Goal: Task Accomplishment & Management: Use online tool/utility

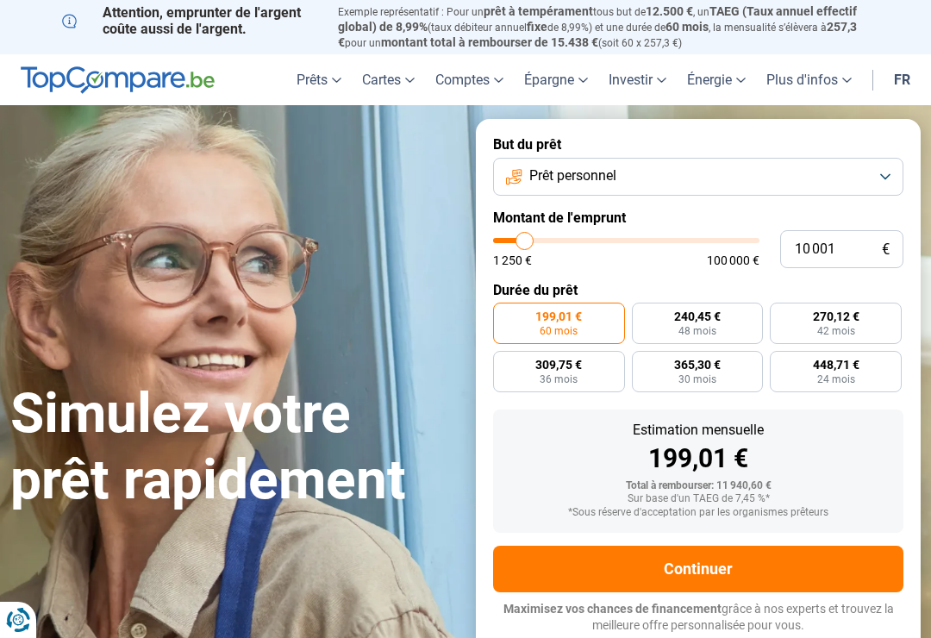
type input "11 250"
type input "11250"
type input "12 500"
type input "12500"
type input "14 500"
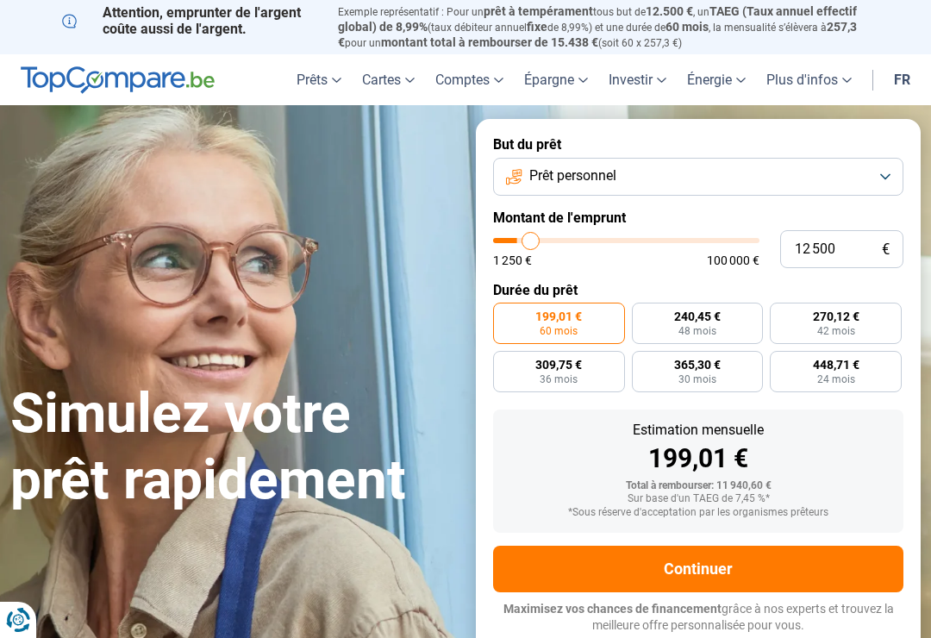
type input "14500"
type input "16 750"
type input "16750"
type input "18 250"
type input "18250"
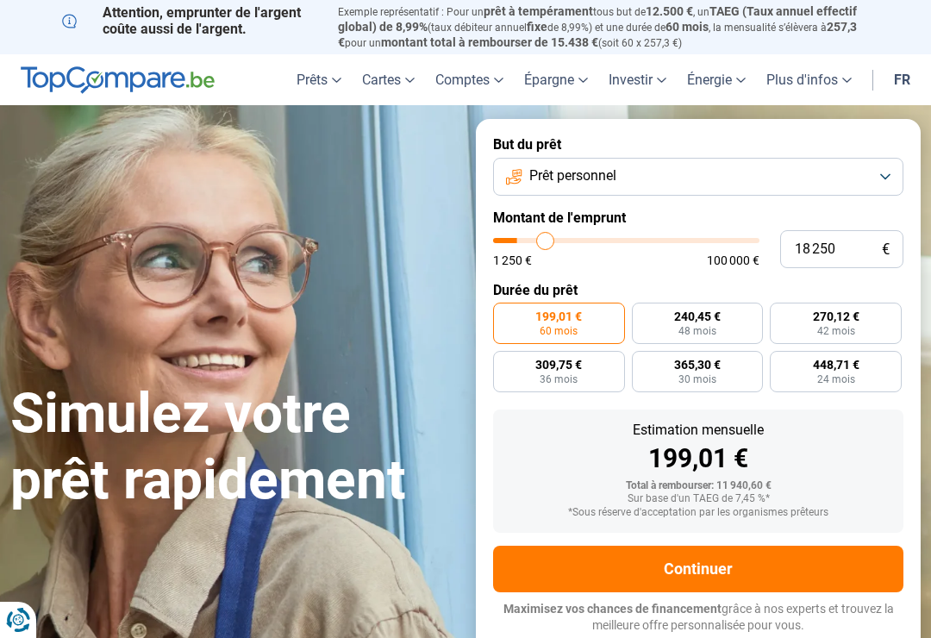
type input "19 750"
type input "19750"
type input "20 750"
type input "20750"
type input "21 750"
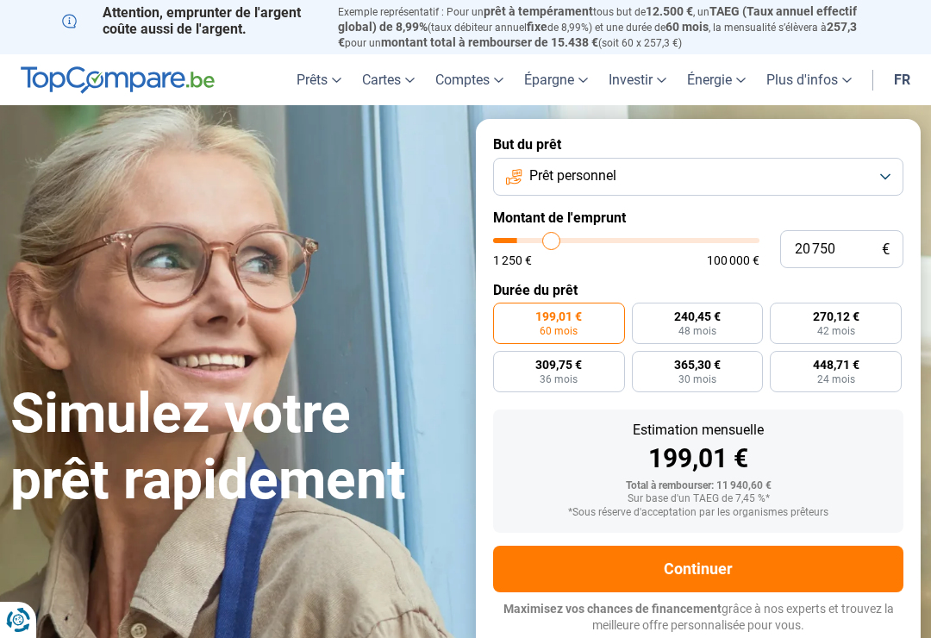
type input "21750"
type input "22 500"
type input "22500"
type input "23 250"
type input "23250"
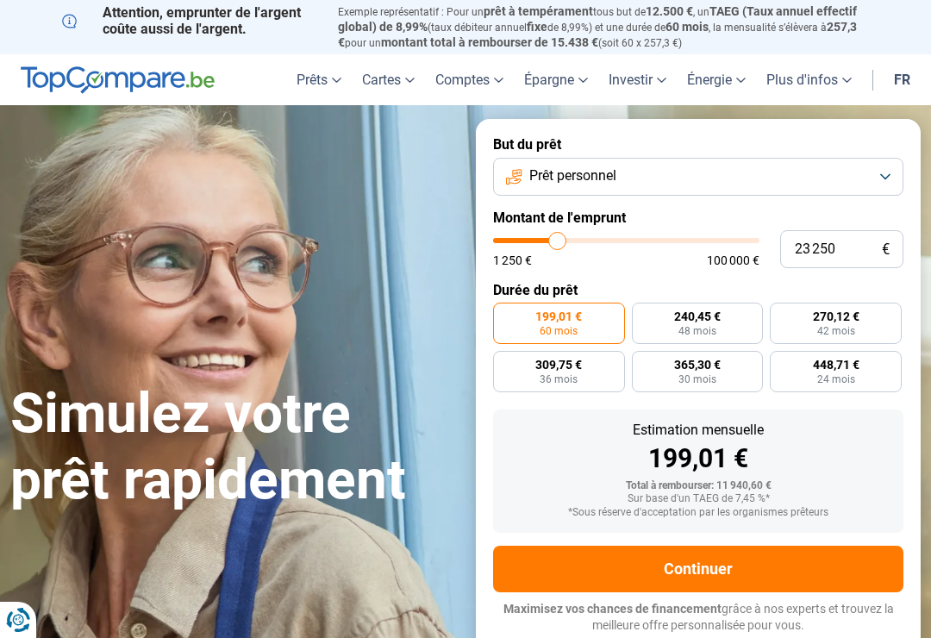
type input "23 500"
type input "23500"
type input "24 250"
type input "24250"
type input "24 500"
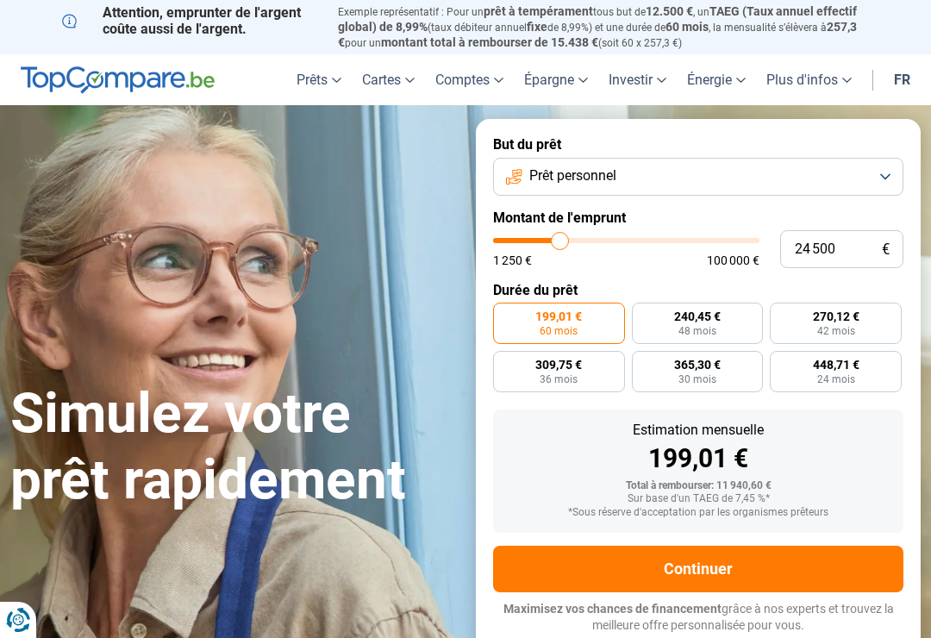
type input "24500"
type input "25 000"
type input "25000"
type input "25 250"
type input "25250"
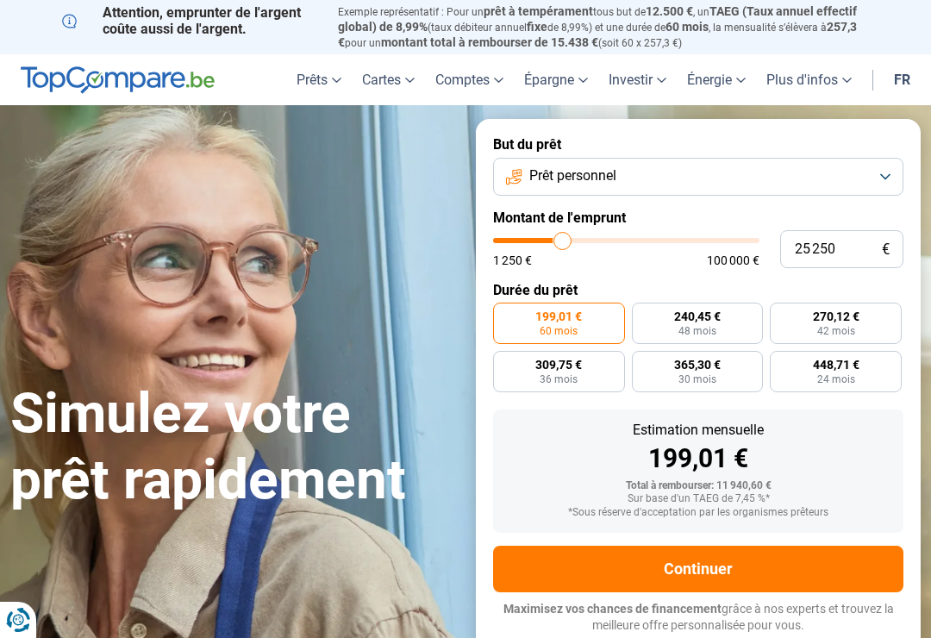
type input "25 500"
type input "25500"
type input "26 000"
type input "26000"
type input "26 250"
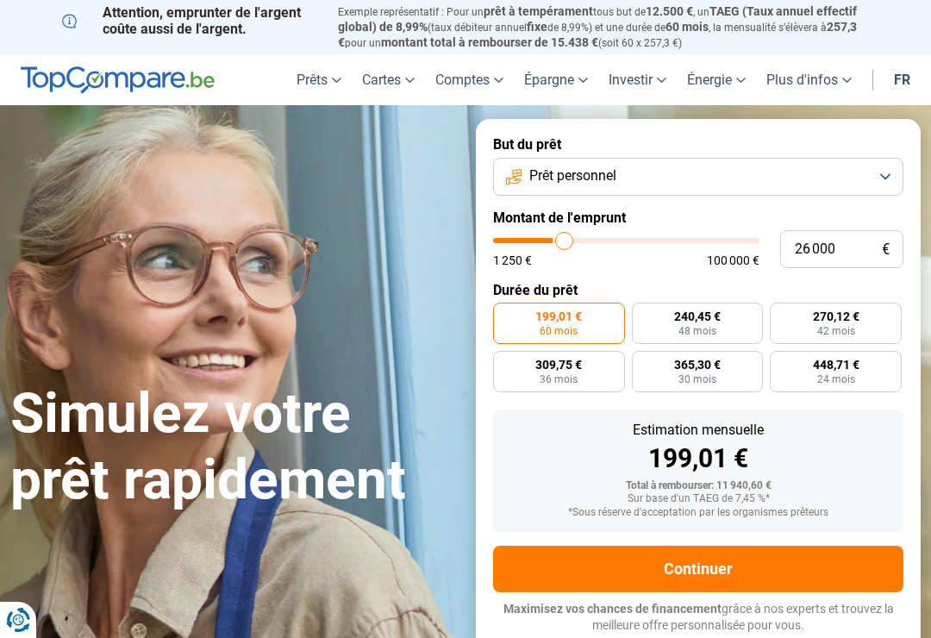
type input "26250"
type input "26 750"
type input "26750"
type input "27 250"
type input "27250"
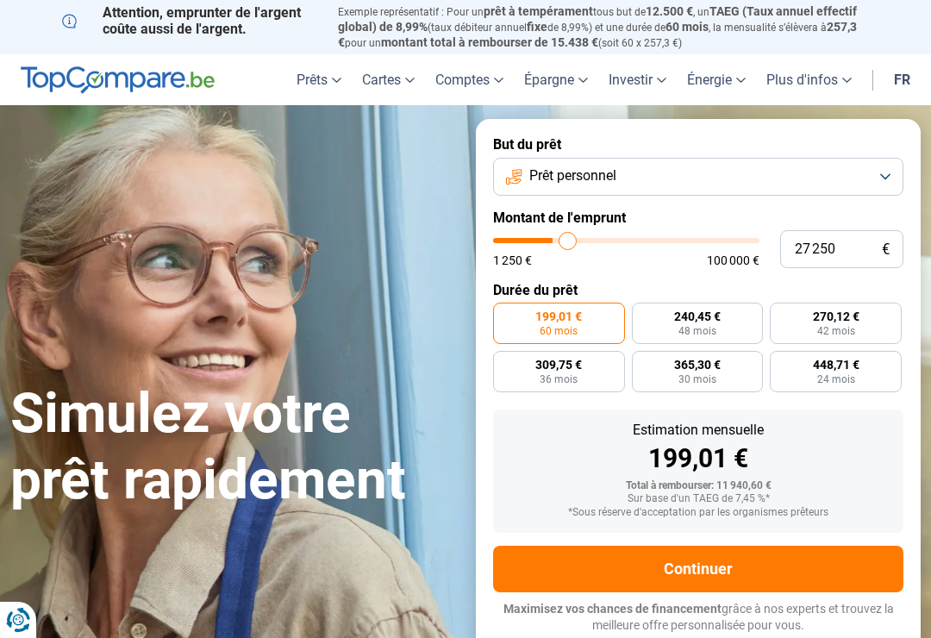
type input "27 750"
type input "27750"
type input "28 250"
type input "28250"
type input "28 750"
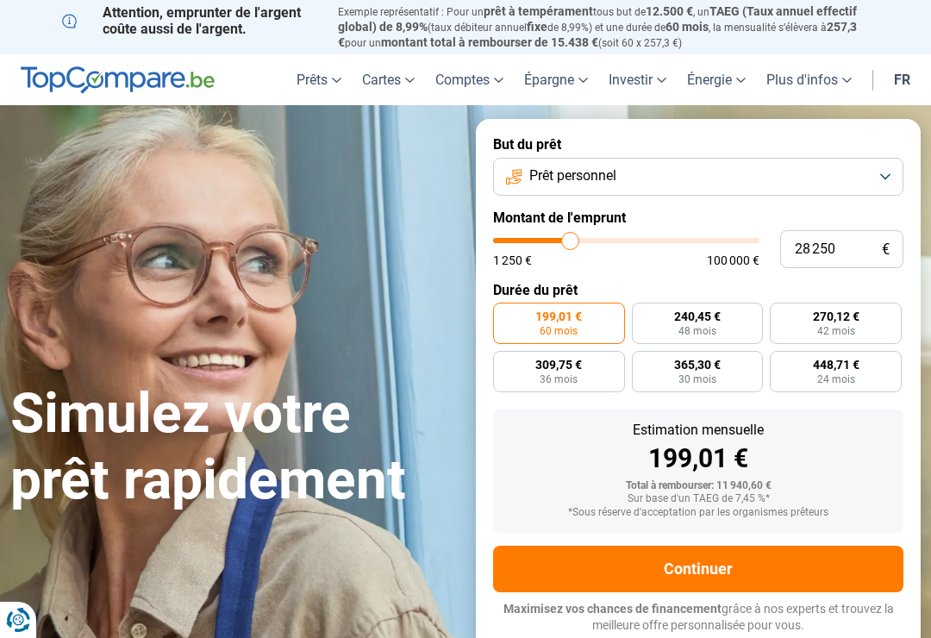
type input "28750"
type input "29 500"
type input "29500"
type input "29 750"
type input "29750"
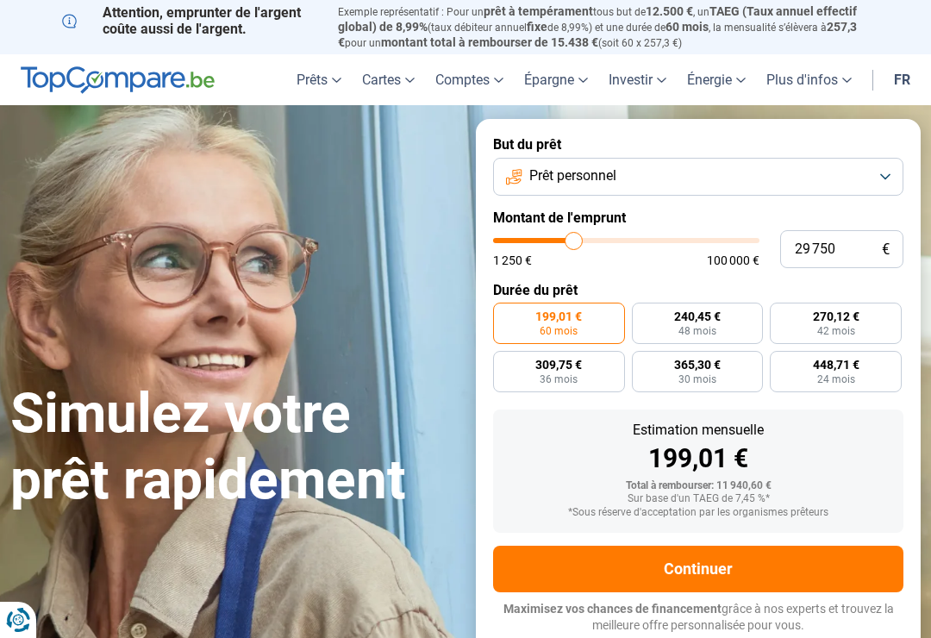
type input "30 750"
type input "30750"
type input "31 000"
type input "31000"
radio input "false"
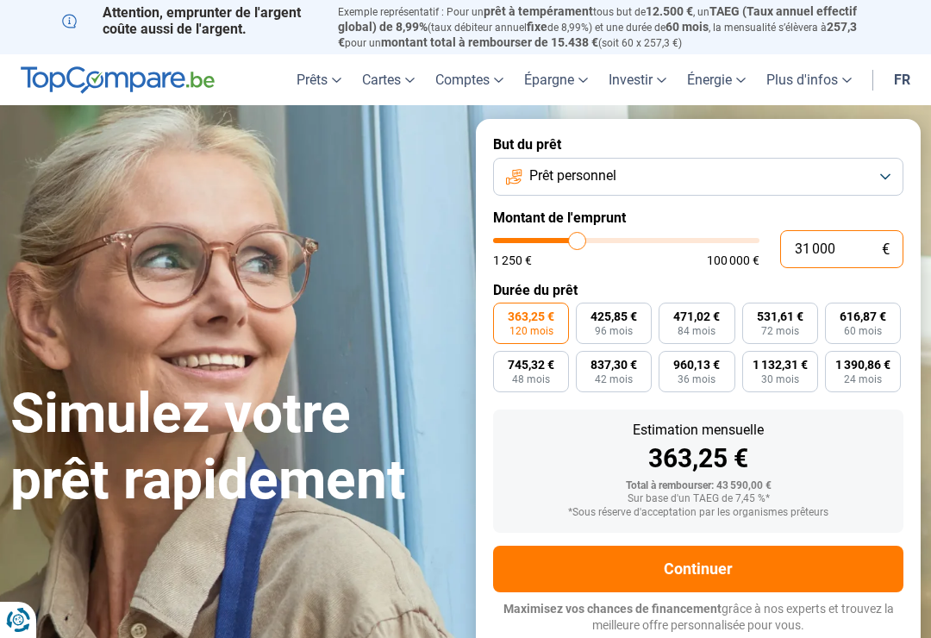
click at [851, 243] on input "31 000" at bounding box center [841, 249] width 123 height 38
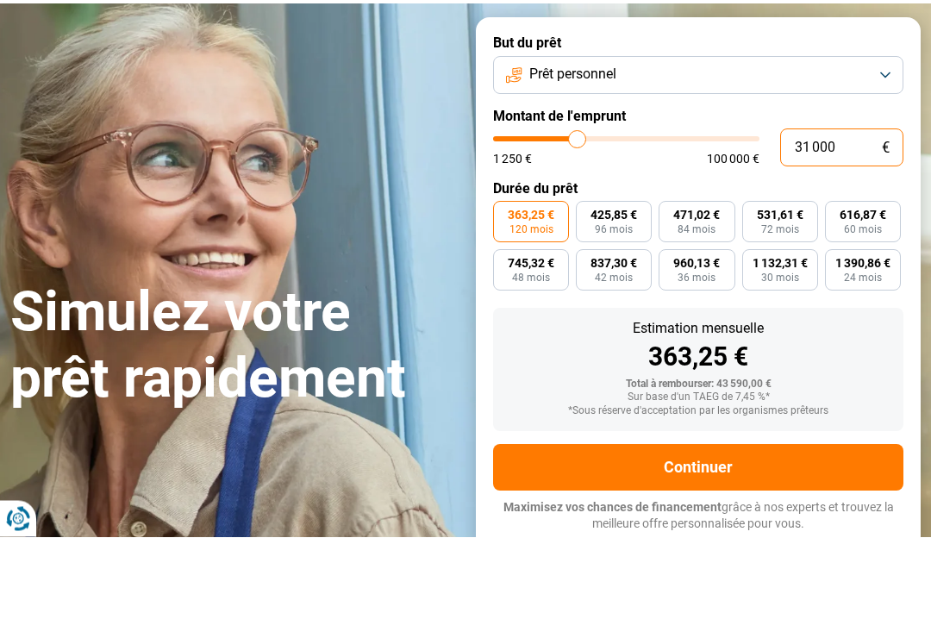
type input "3 100"
type input "3000"
type input "310"
type input "1250"
type input "31"
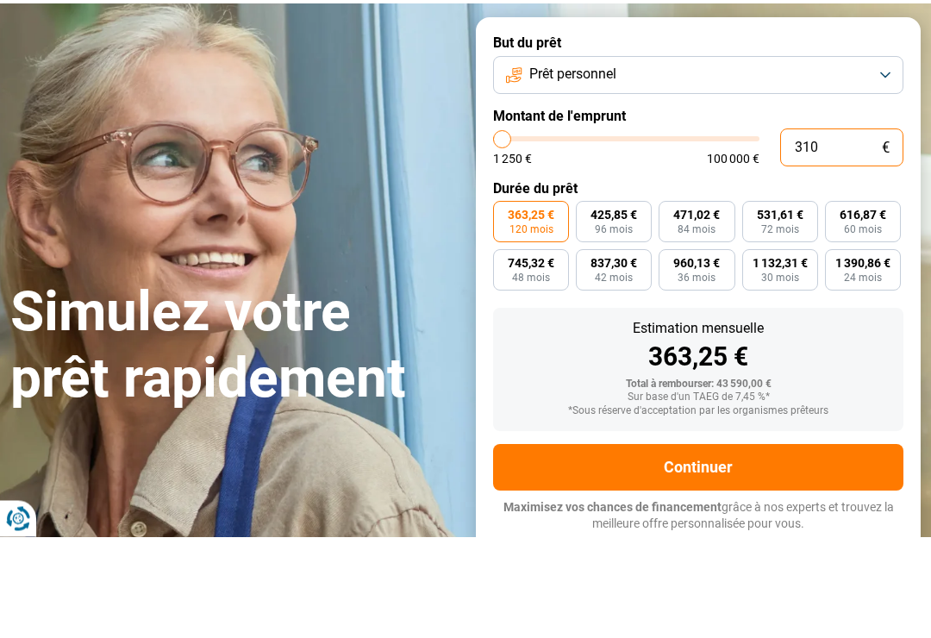
type input "1250"
type input "3"
type input "1250"
type input "0"
type input "1250"
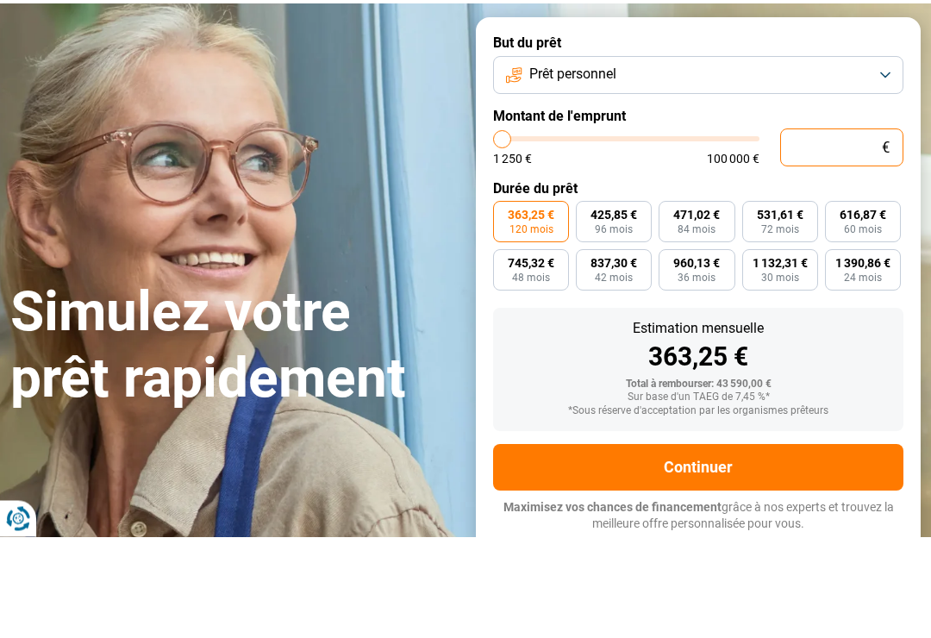
type input "6"
type input "1250"
type input "60"
type input "1250"
type input "600"
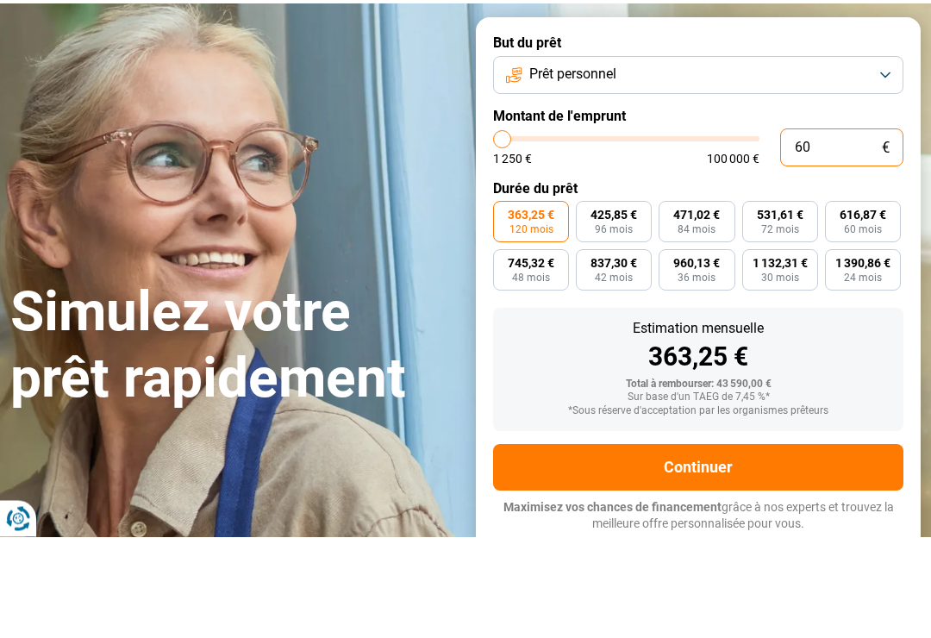
type input "1250"
type input "6 000"
type input "6000"
radio input "true"
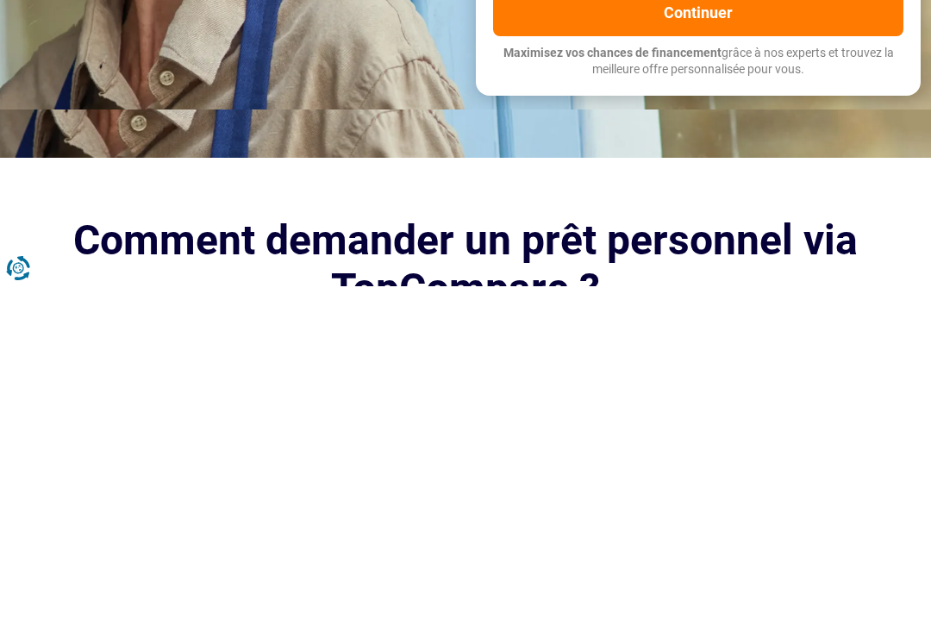
click at [901, 140] on div "Simulez votre prêt rapidement Simulez votre prêt rapidement But du prêt Prêt pe…" at bounding box center [465, 229] width 931 height 560
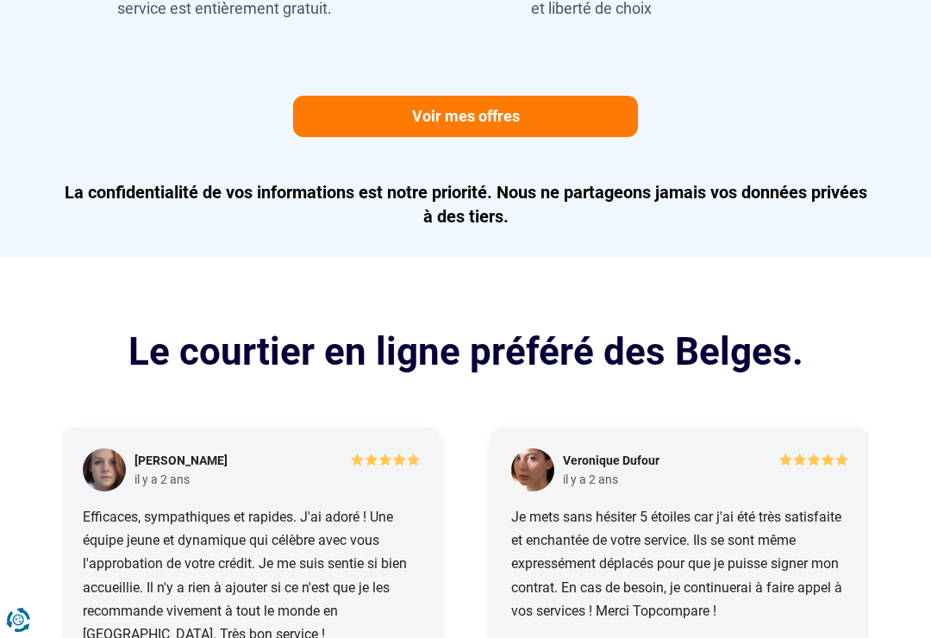
scroll to position [1854, 0]
